Goal: Information Seeking & Learning: Find specific fact

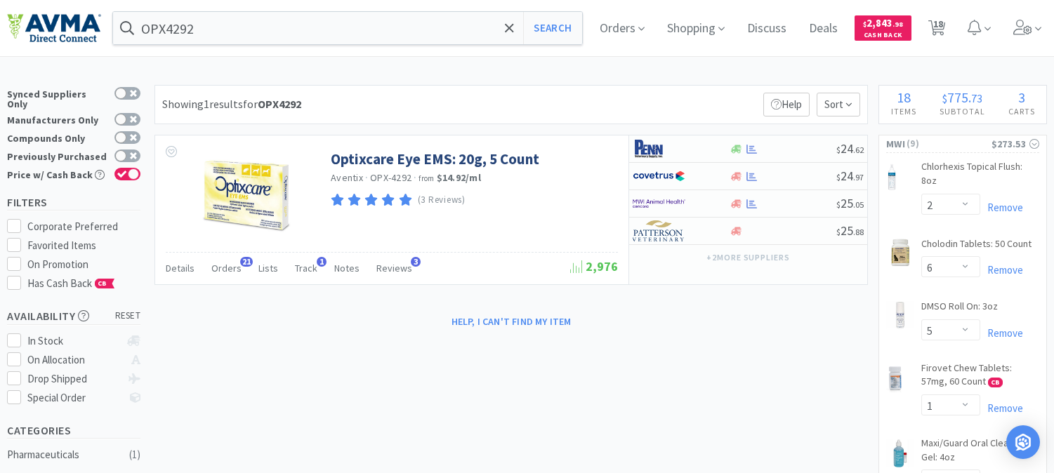
select select "2"
select select "6"
select select "5"
select select "1"
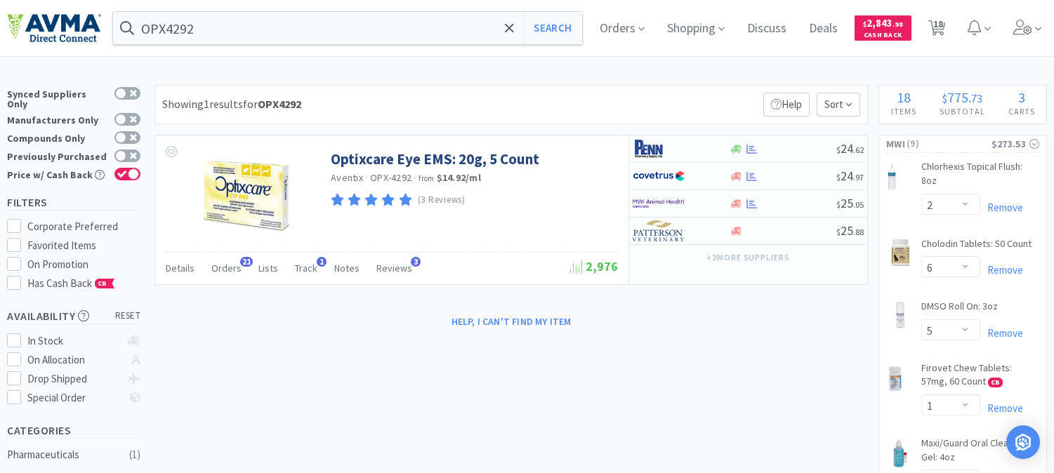
select select "2"
select select "1"
select select "10"
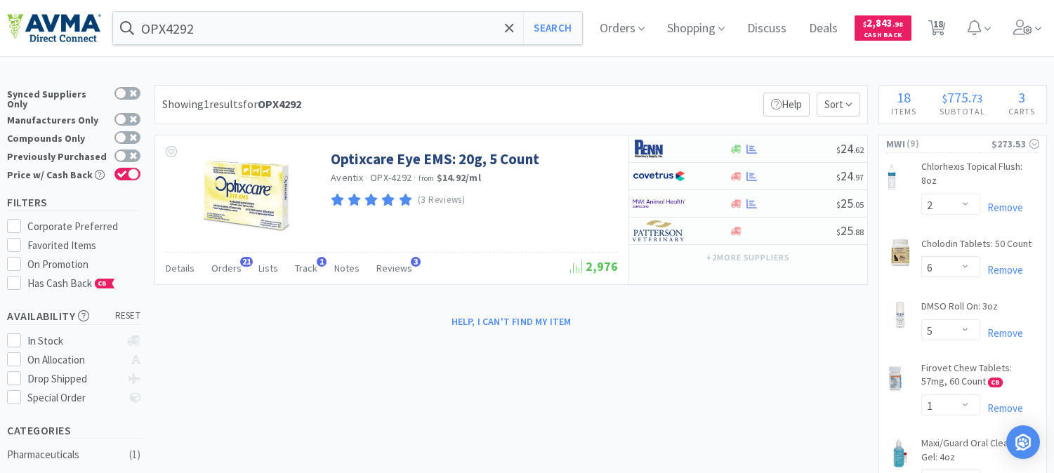
select select "2"
select select "1"
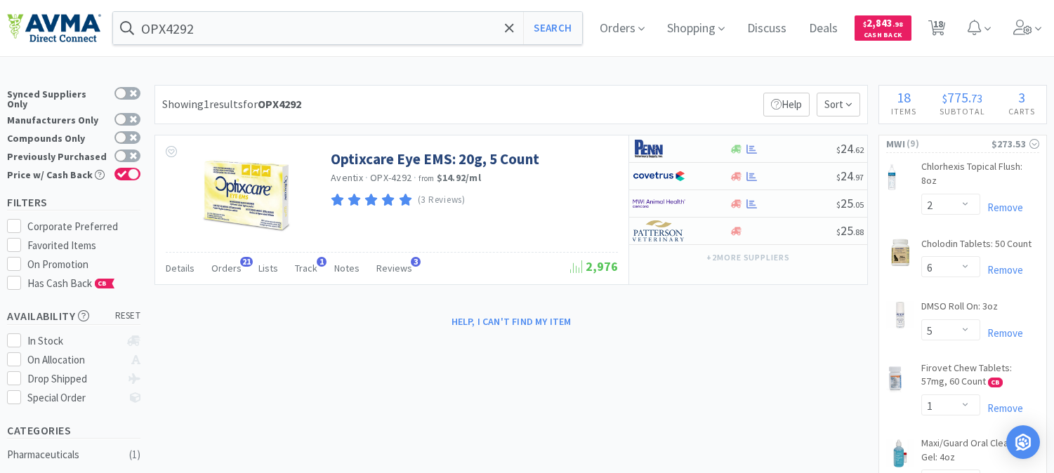
select select "1"
select select "2"
click at [223, 24] on input "OPX4292" at bounding box center [347, 28] width 469 height 32
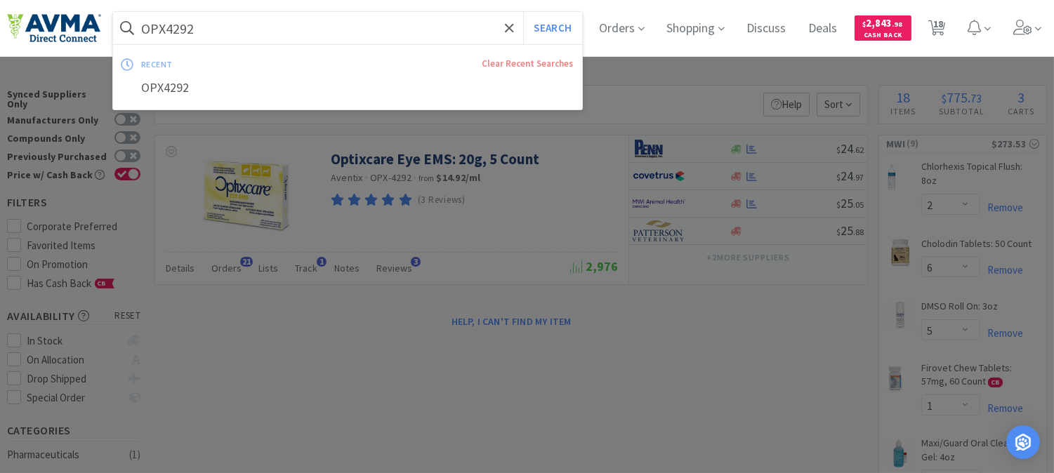
paste input "UM09260"
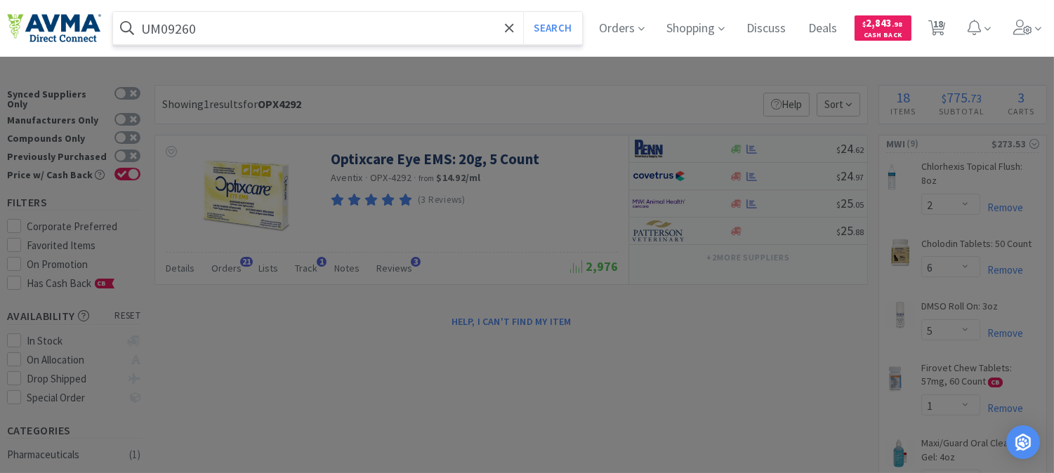
click at [523, 12] on button "Search" at bounding box center [552, 28] width 58 height 32
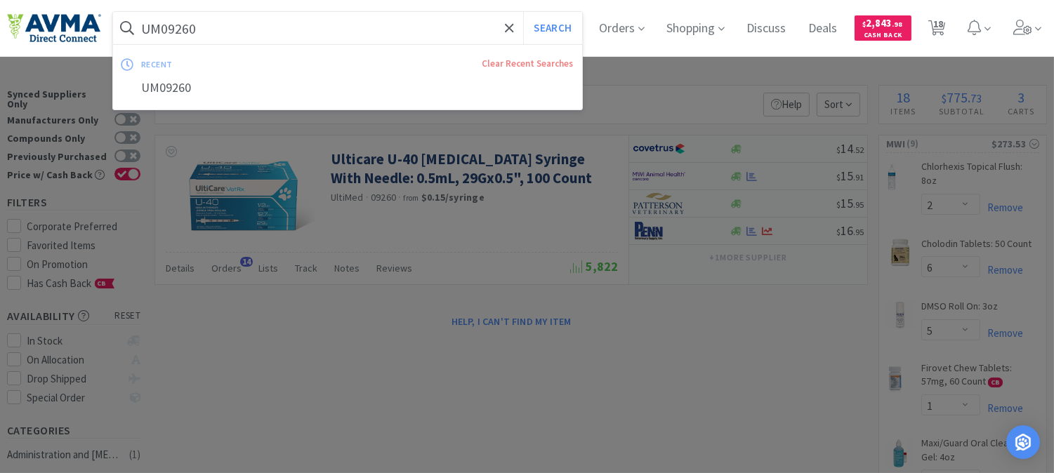
click at [262, 22] on input "UM09260" at bounding box center [347, 28] width 469 height 32
paste input "048119"
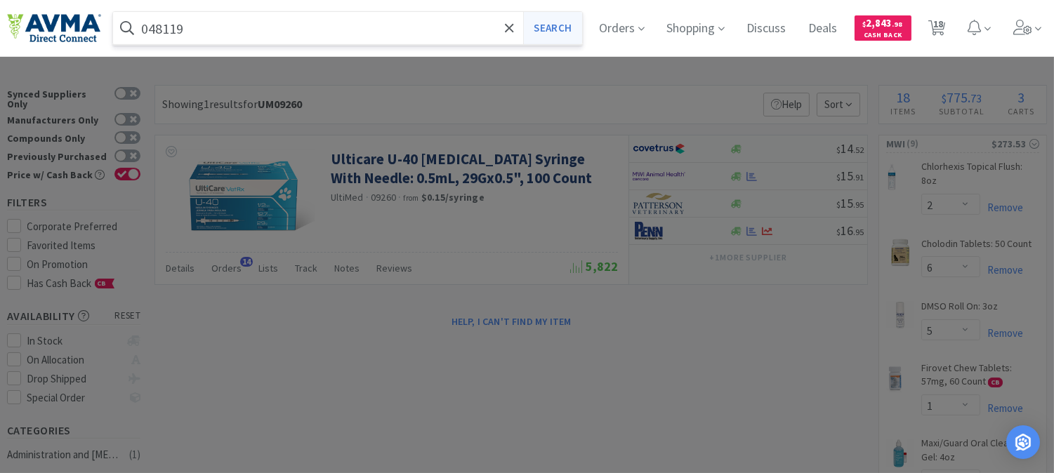
type input "048119"
click at [567, 35] on button "Search" at bounding box center [552, 28] width 58 height 32
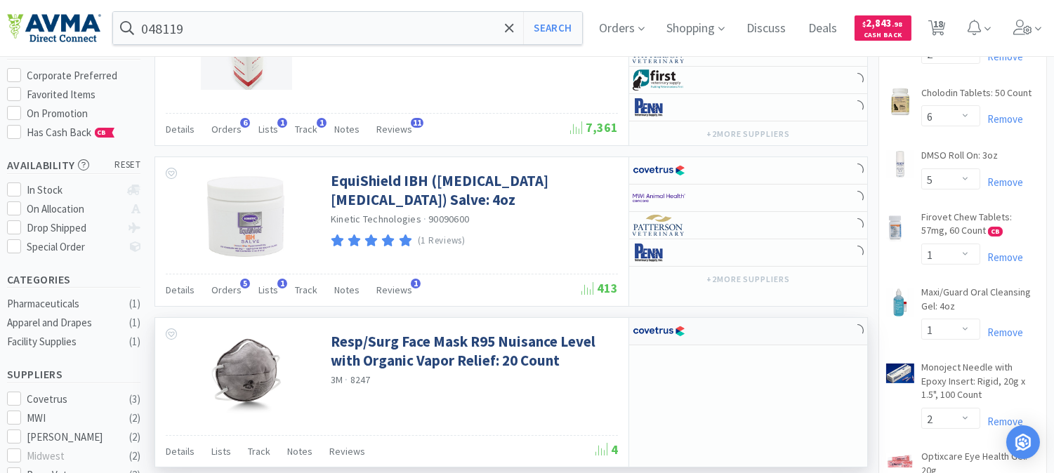
scroll to position [156, 0]
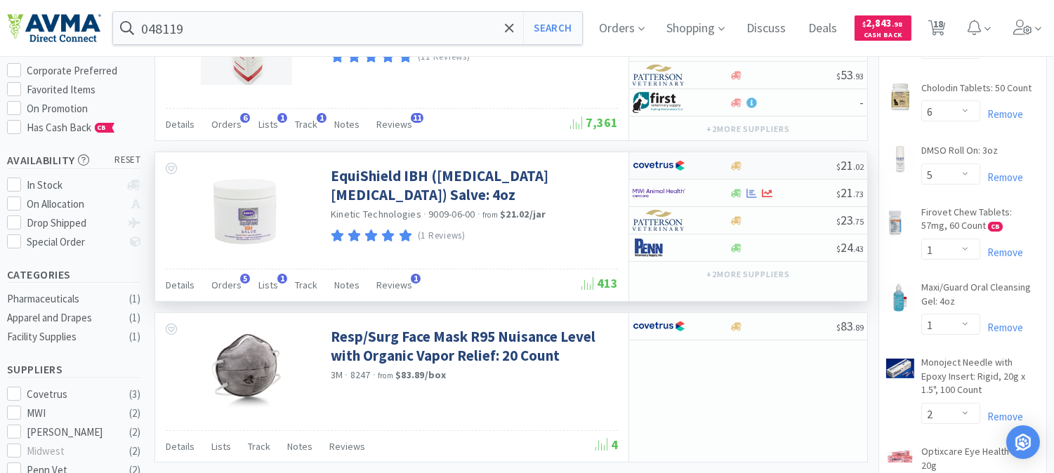
click at [673, 166] on img at bounding box center [659, 165] width 53 height 21
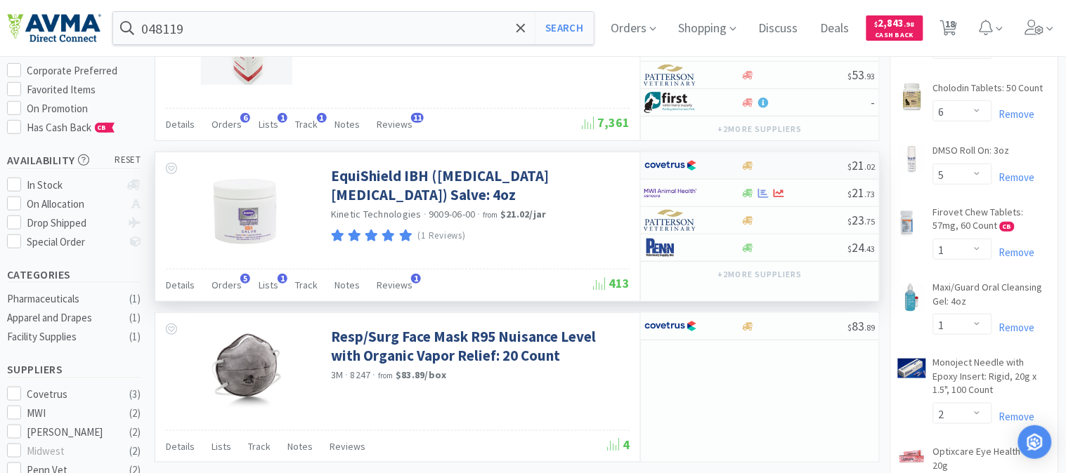
select select "1"
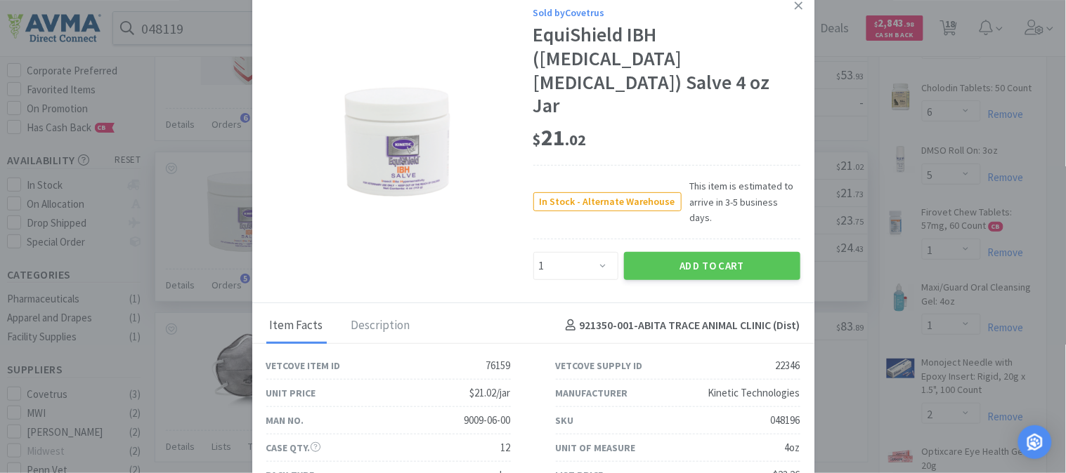
click at [784, 412] on div "048196" at bounding box center [786, 420] width 30 height 17
copy div "048196"
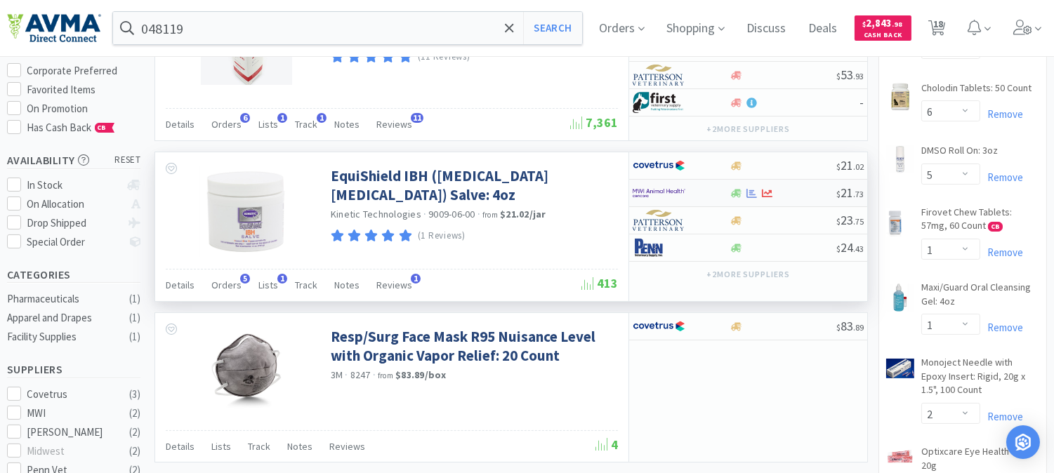
click at [654, 194] on img at bounding box center [659, 193] width 53 height 21
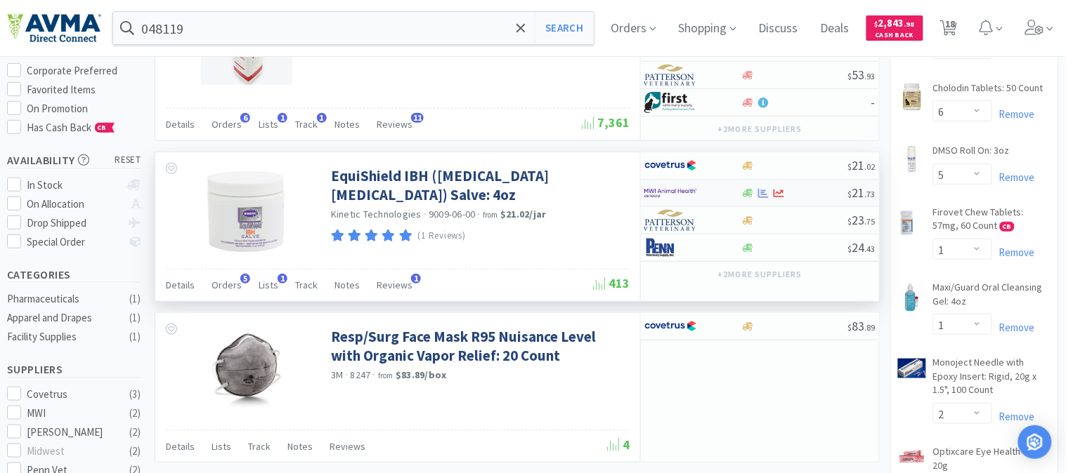
select select "1"
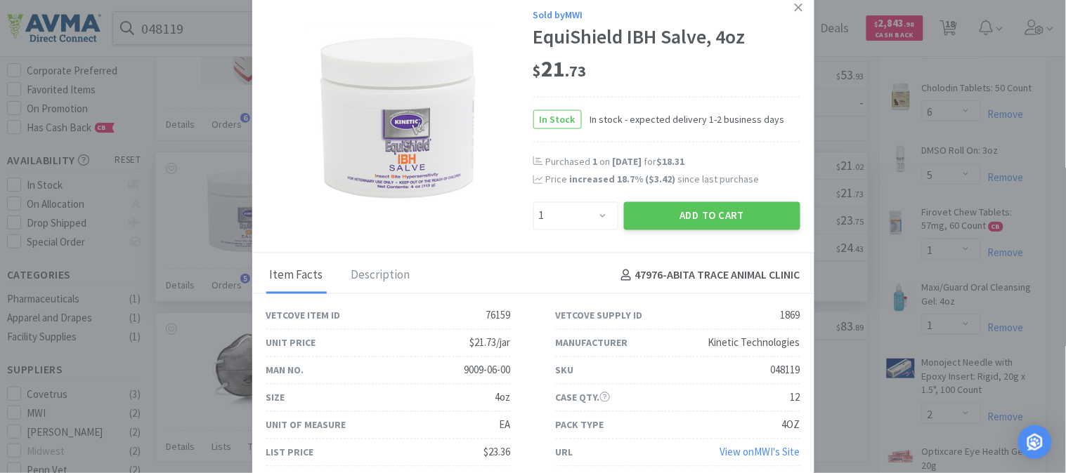
click at [778, 369] on div "048119" at bounding box center [786, 370] width 30 height 17
copy div "048119"
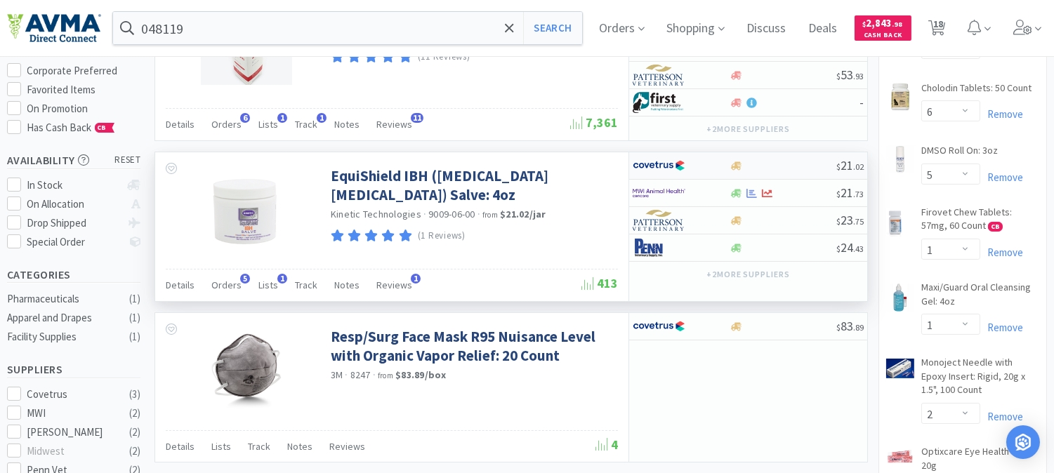
click at [663, 166] on img at bounding box center [659, 165] width 53 height 21
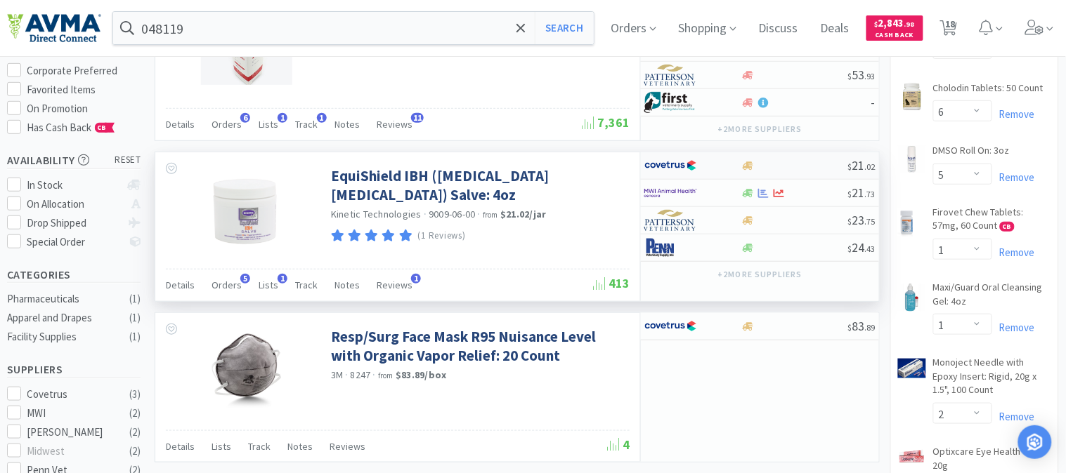
select select "1"
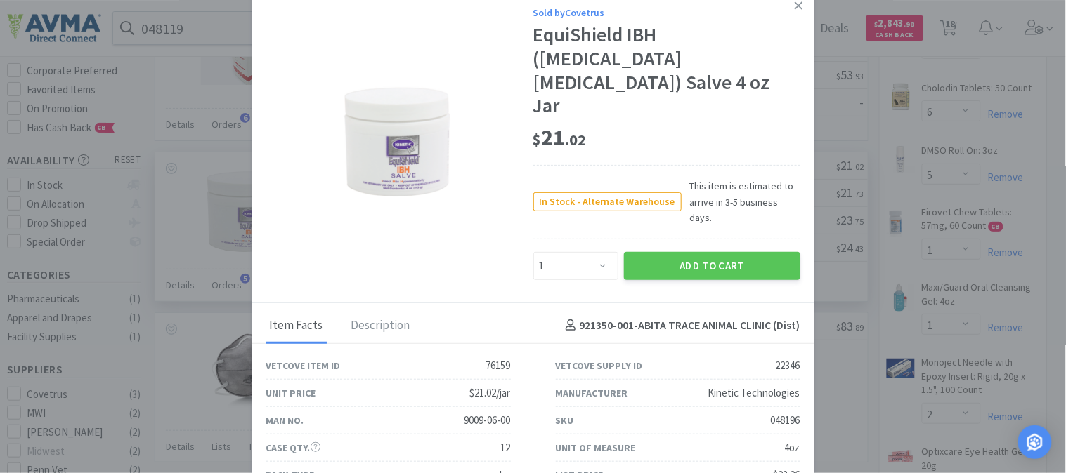
click at [791, 412] on div "048196" at bounding box center [786, 420] width 30 height 17
copy div "048196"
click at [796, 9] on icon at bounding box center [798, 5] width 8 height 13
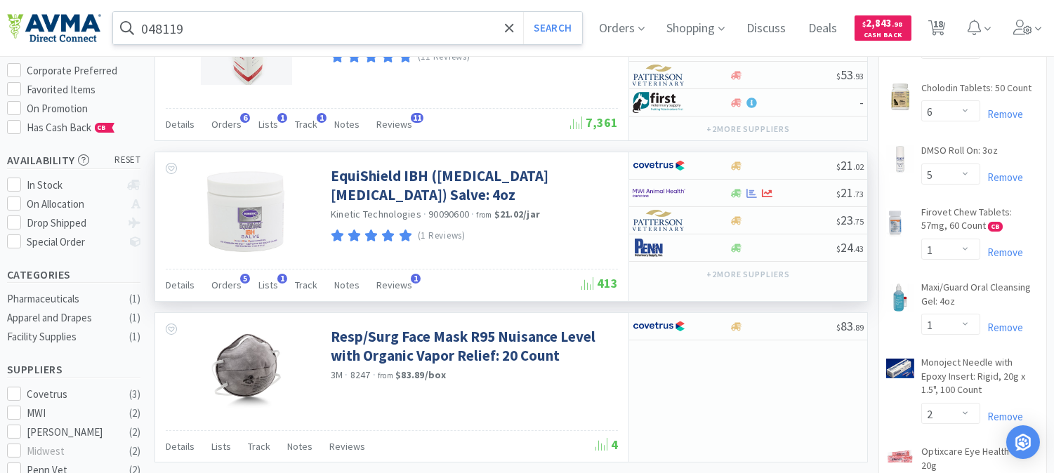
click at [382, 32] on input "048119" at bounding box center [347, 28] width 469 height 32
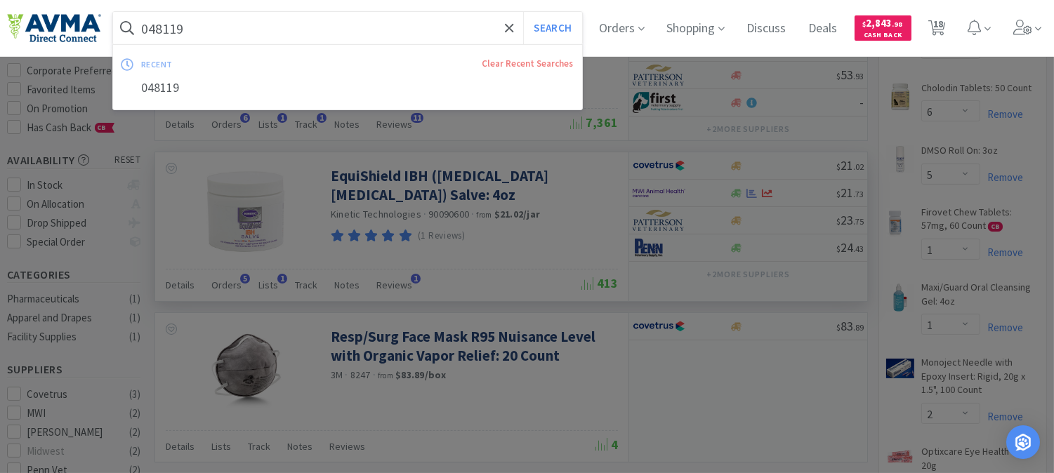
paste input "65998"
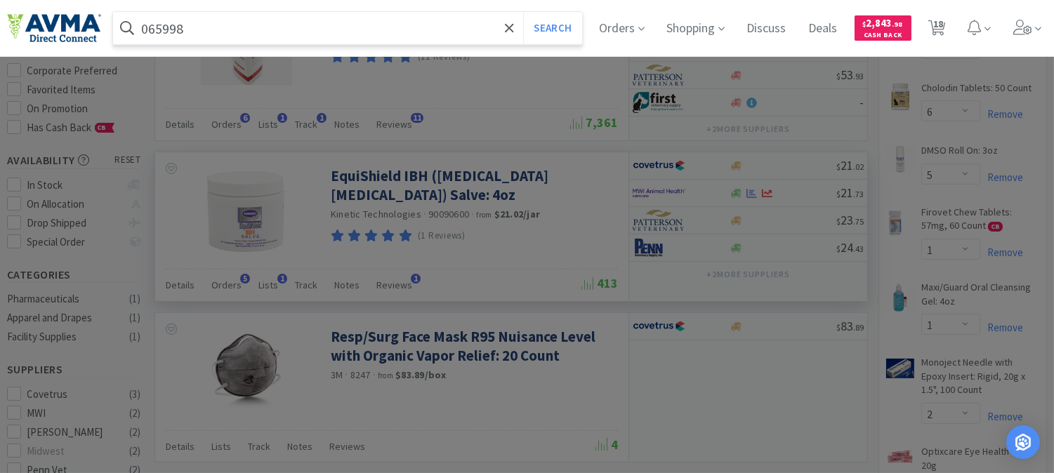
click at [523, 12] on button "Search" at bounding box center [552, 28] width 58 height 32
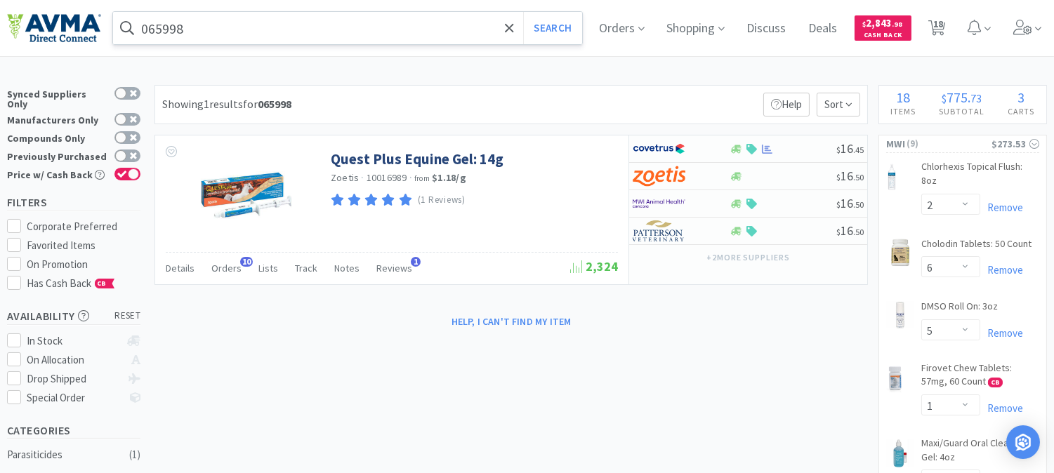
click at [194, 30] on input "065998" at bounding box center [347, 28] width 469 height 32
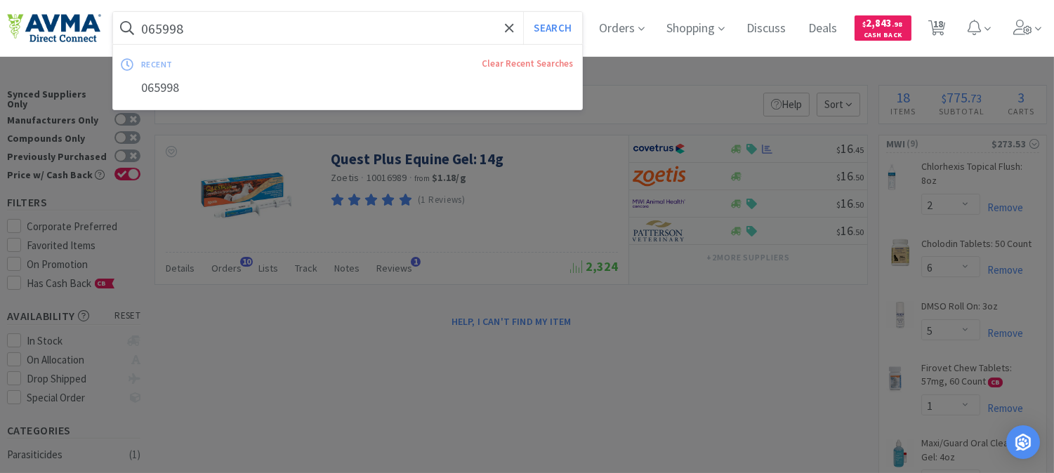
paste input "119969"
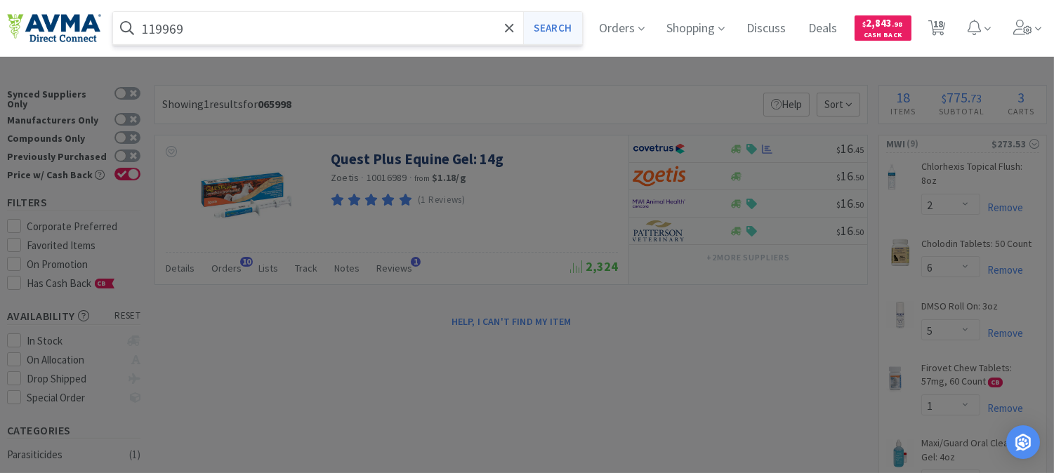
type input "119969"
click at [580, 36] on button "Search" at bounding box center [552, 28] width 58 height 32
